Goal: Task Accomplishment & Management: Manage account settings

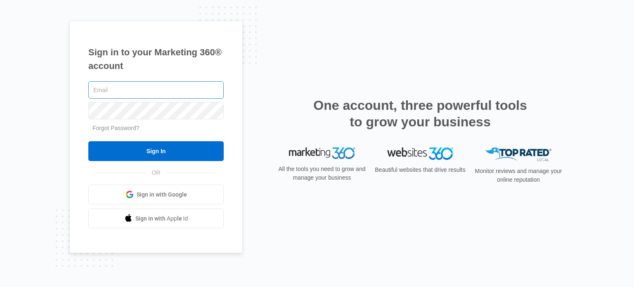
click at [140, 91] on input "text" at bounding box center [155, 89] width 135 height 17
type input "[EMAIL_ADDRESS][DOMAIN_NAME]"
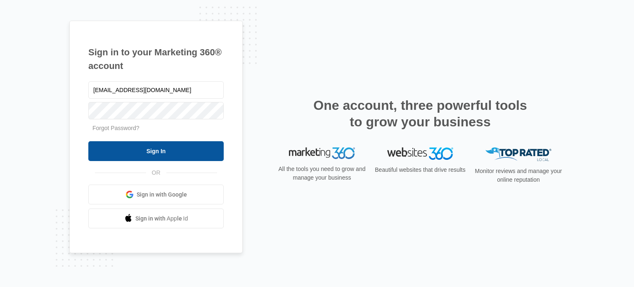
click at [158, 149] on input "Sign In" at bounding box center [155, 151] width 135 height 20
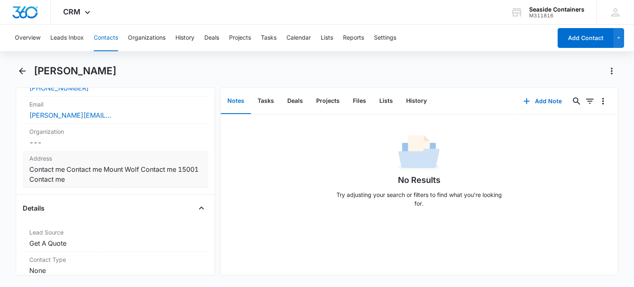
scroll to position [165, 0]
